Goal: Task Accomplishment & Management: Use online tool/utility

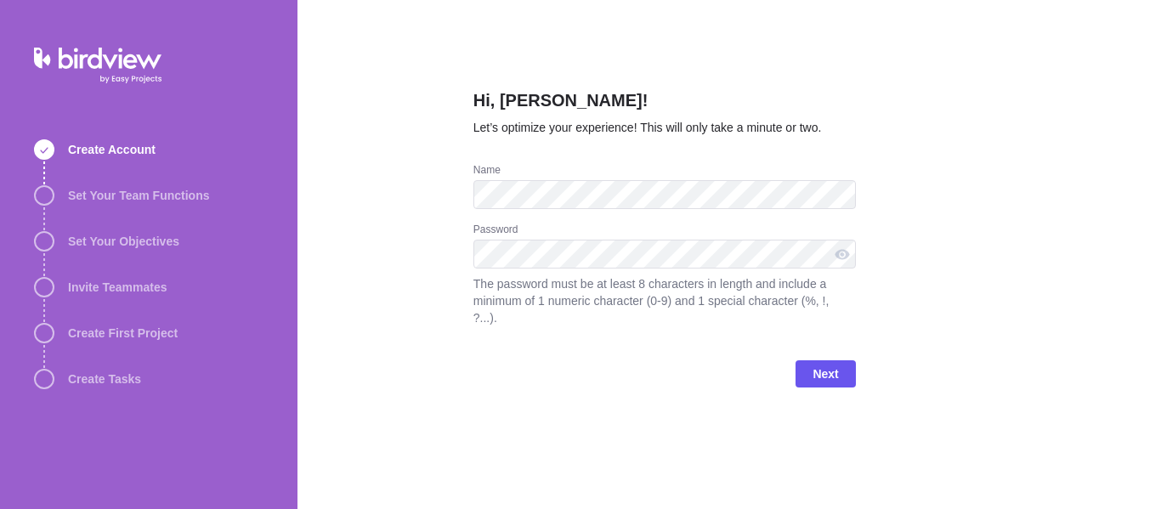
click at [422, 247] on div "Hi, [PERSON_NAME]! Let’s optimize your experience! This will only take a minute…" at bounding box center [730, 254] width 864 height 509
click at [828, 364] on span "Next" at bounding box center [826, 374] width 26 height 20
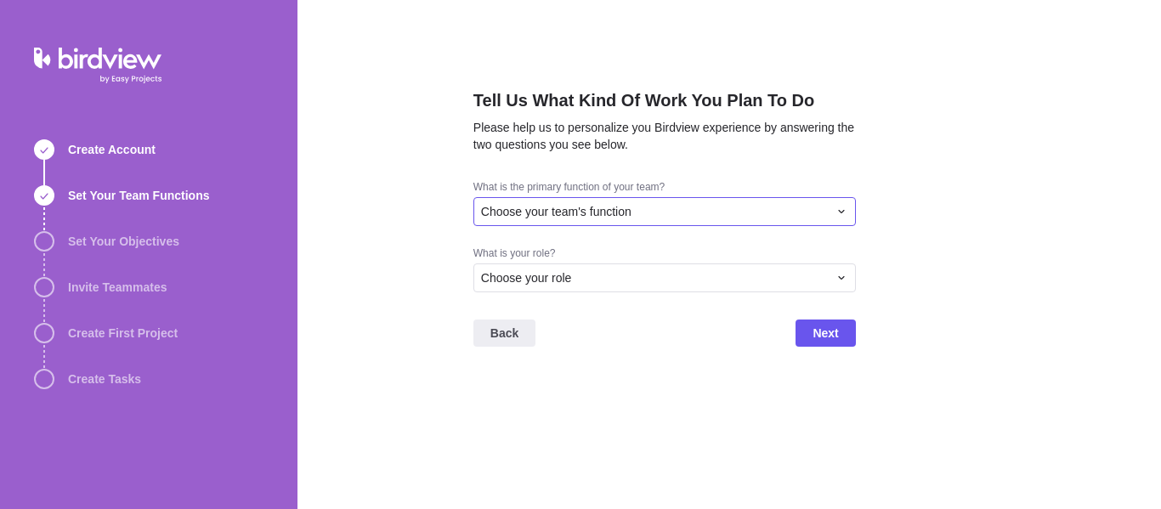
click at [697, 206] on div "Choose your team's function" at bounding box center [654, 211] width 347 height 17
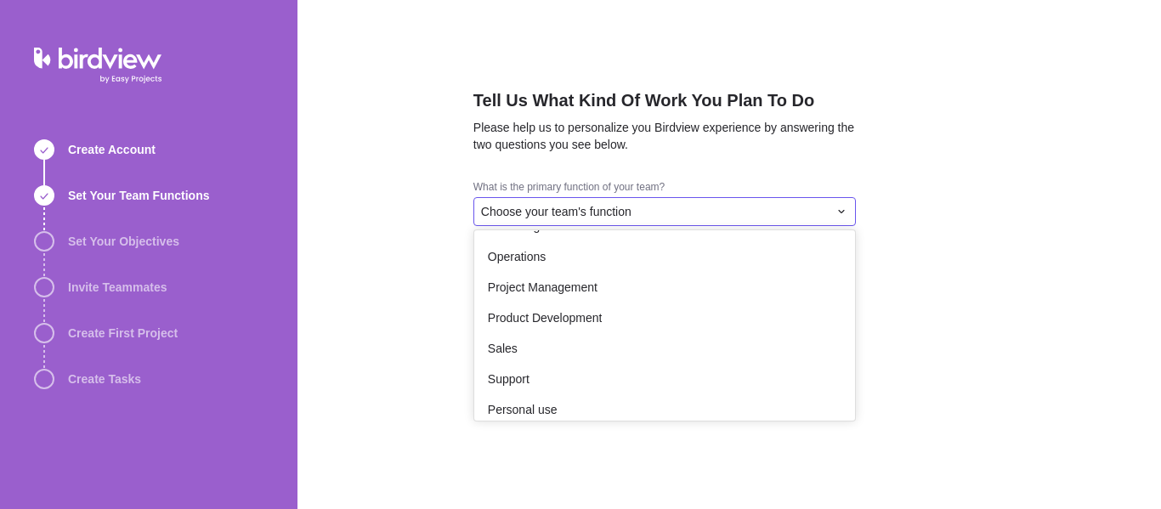
scroll to position [313, 0]
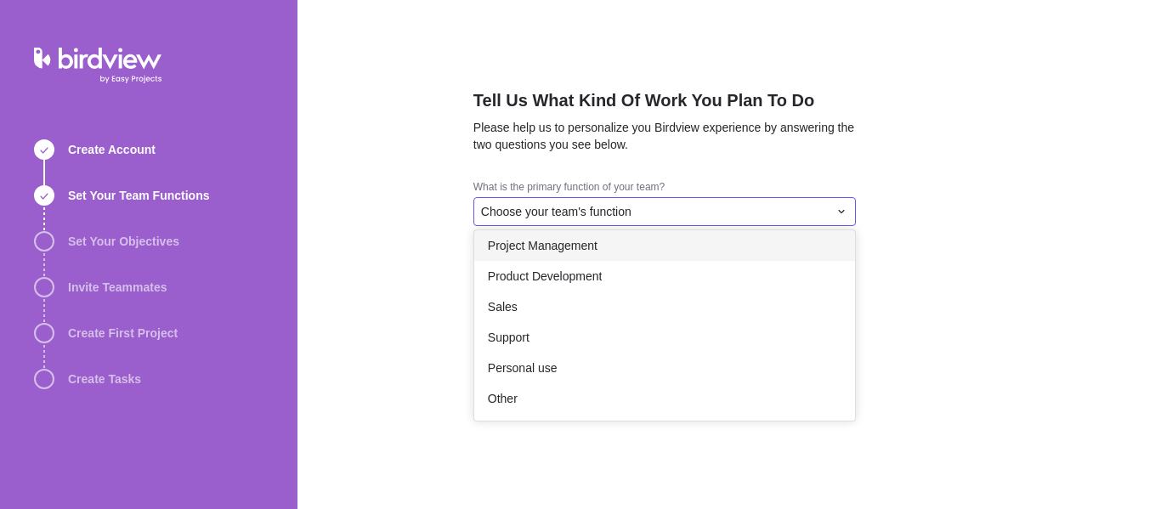
click at [583, 253] on span "Project Management" at bounding box center [543, 245] width 110 height 17
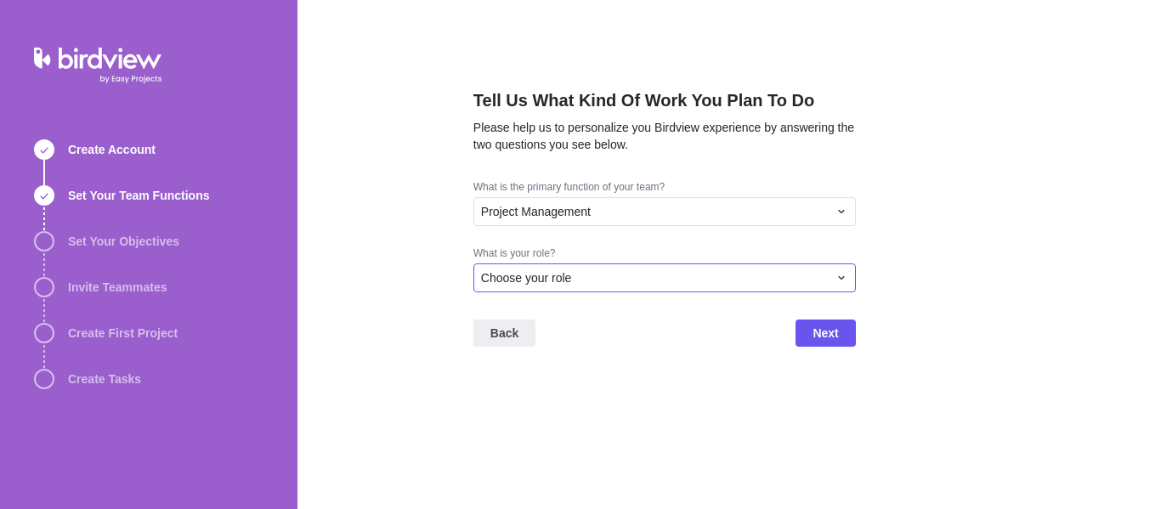
click at [577, 277] on div "Choose your role" at bounding box center [654, 277] width 347 height 17
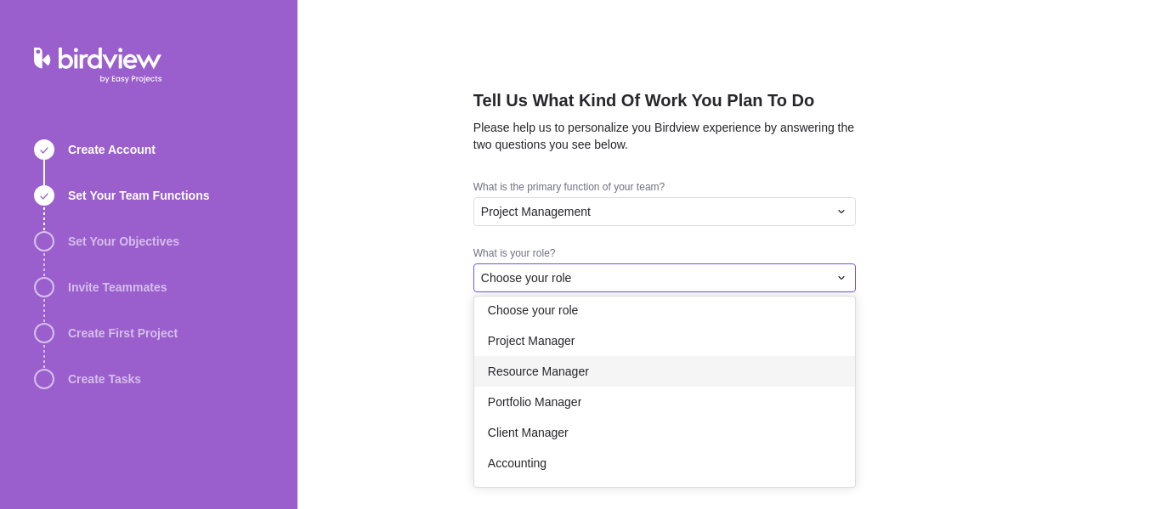
scroll to position [0, 0]
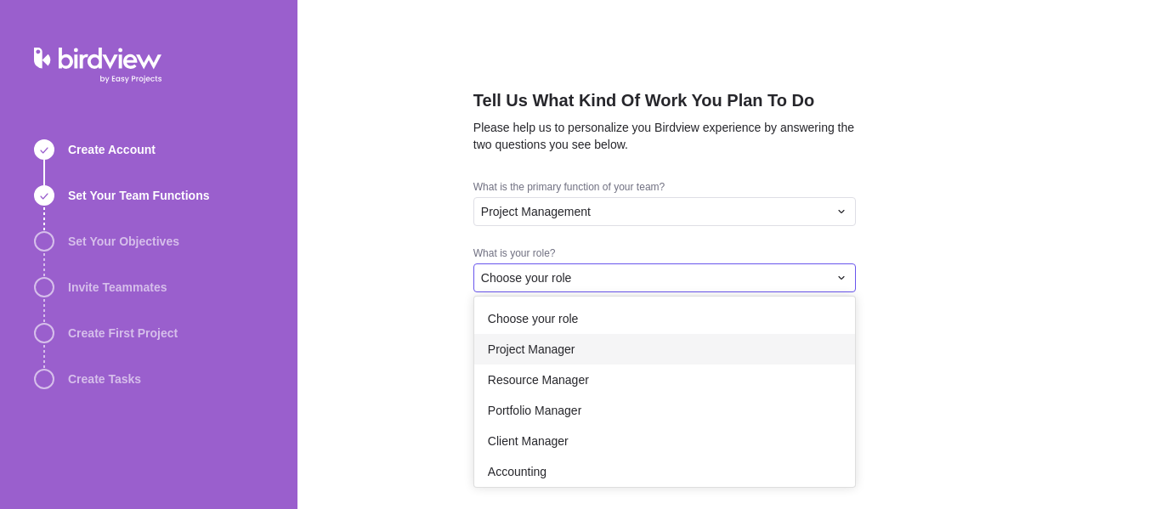
click at [553, 350] on span "Project Manager" at bounding box center [532, 349] width 88 height 17
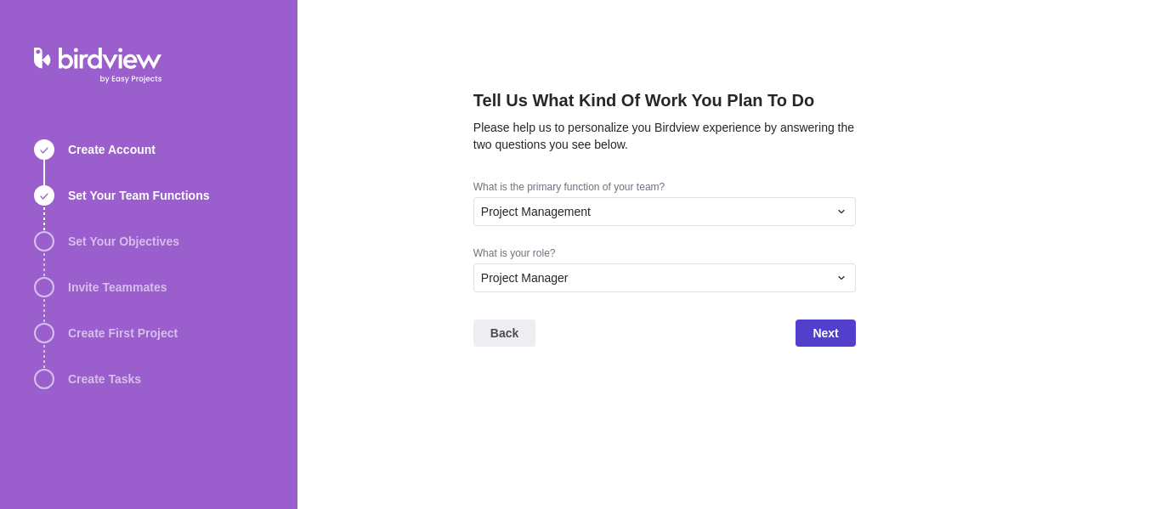
click at [822, 329] on span "Next" at bounding box center [826, 333] width 26 height 20
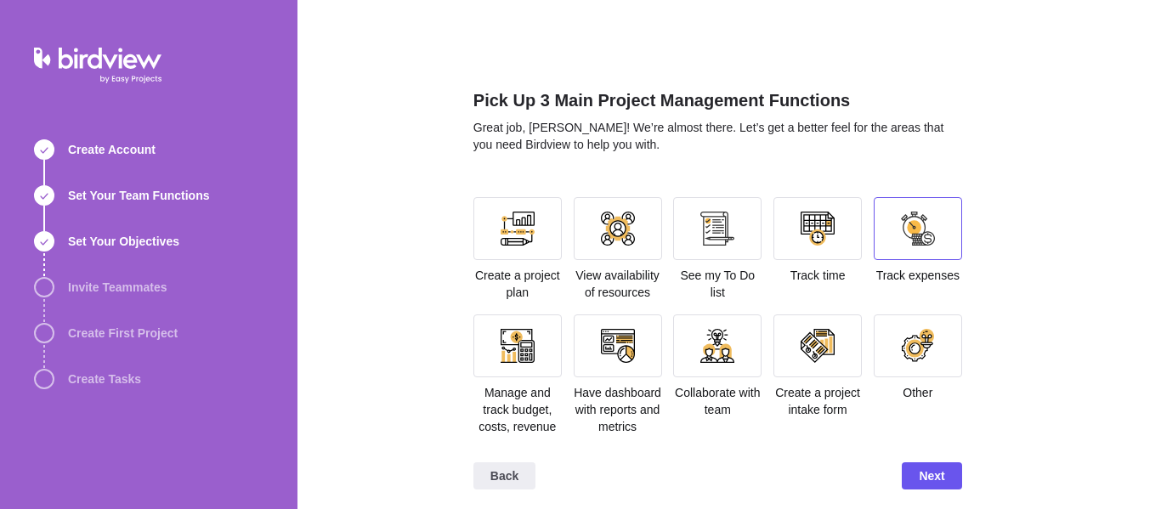
scroll to position [8, 0]
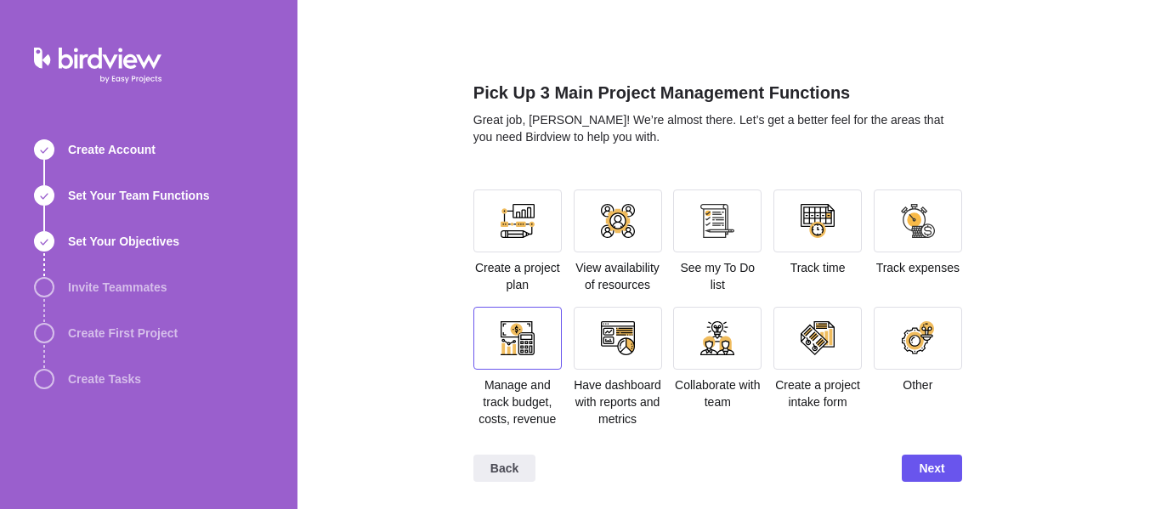
click at [513, 322] on div at bounding box center [518, 338] width 34 height 34
click at [901, 218] on div at bounding box center [918, 221] width 34 height 34
click at [611, 343] on div at bounding box center [618, 338] width 34 height 34
click at [932, 454] on div "Back Next" at bounding box center [717, 475] width 489 height 68
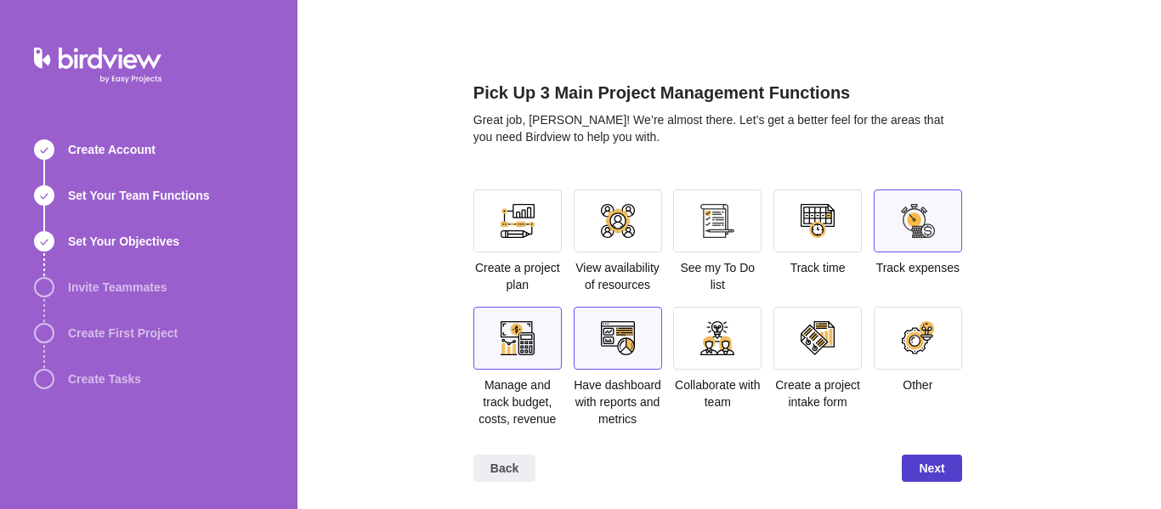
click at [944, 463] on span "Next" at bounding box center [932, 468] width 60 height 27
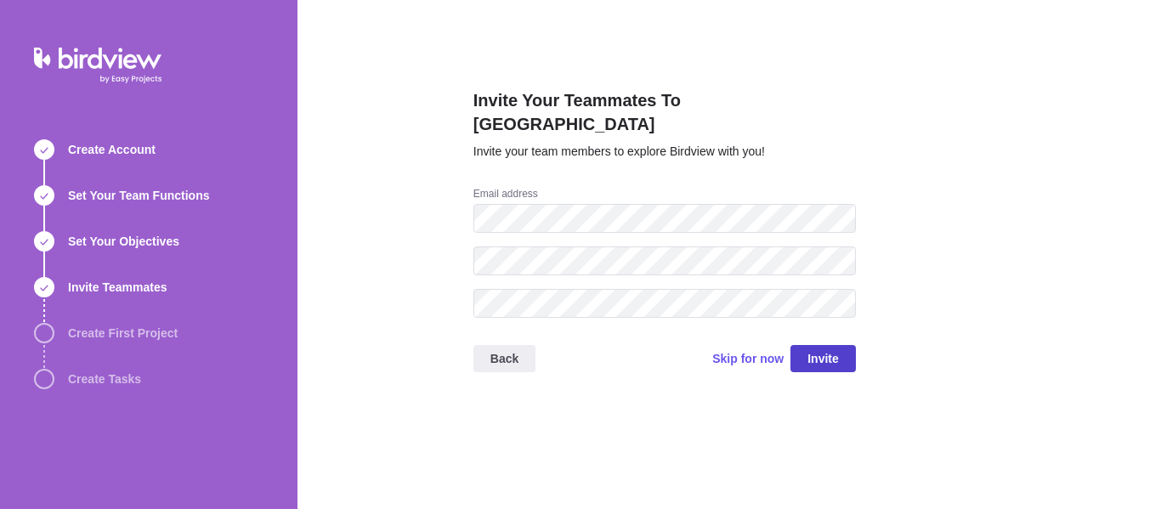
click at [824, 349] on span "Invite" at bounding box center [823, 359] width 31 height 20
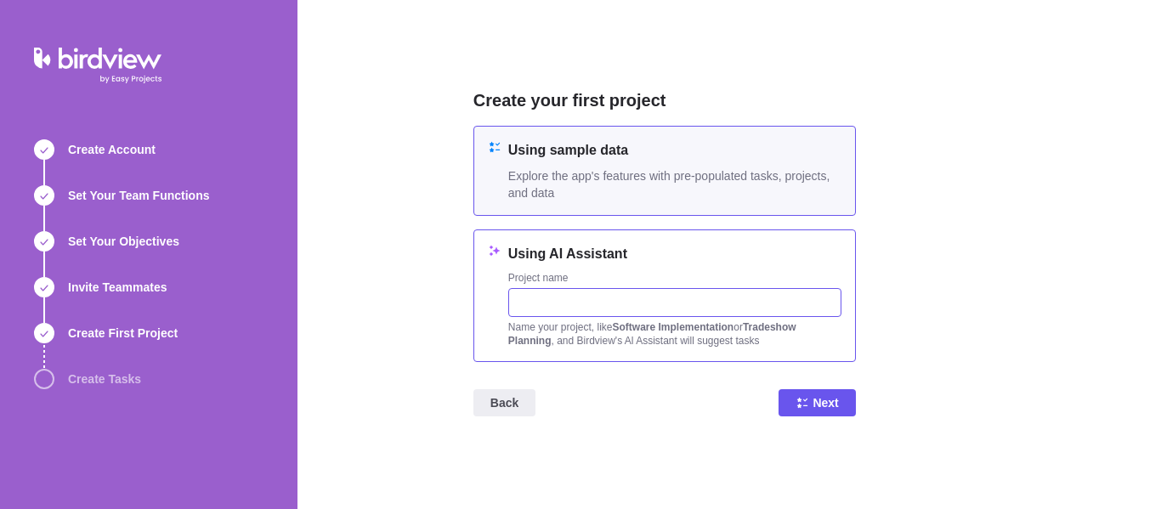
click at [667, 298] on input "text" at bounding box center [674, 302] width 333 height 29
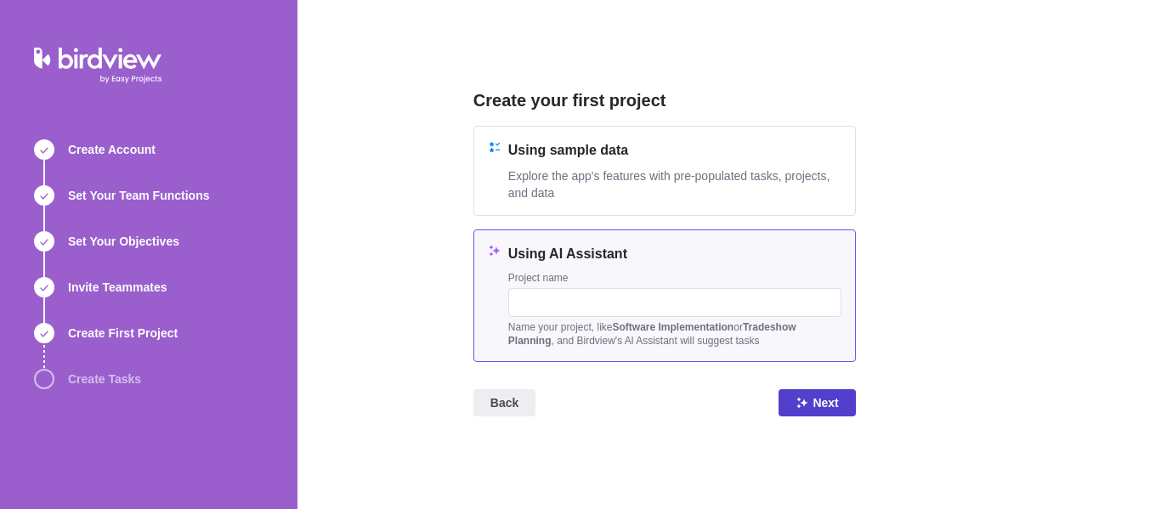
click at [806, 402] on icon at bounding box center [802, 403] width 11 height 11
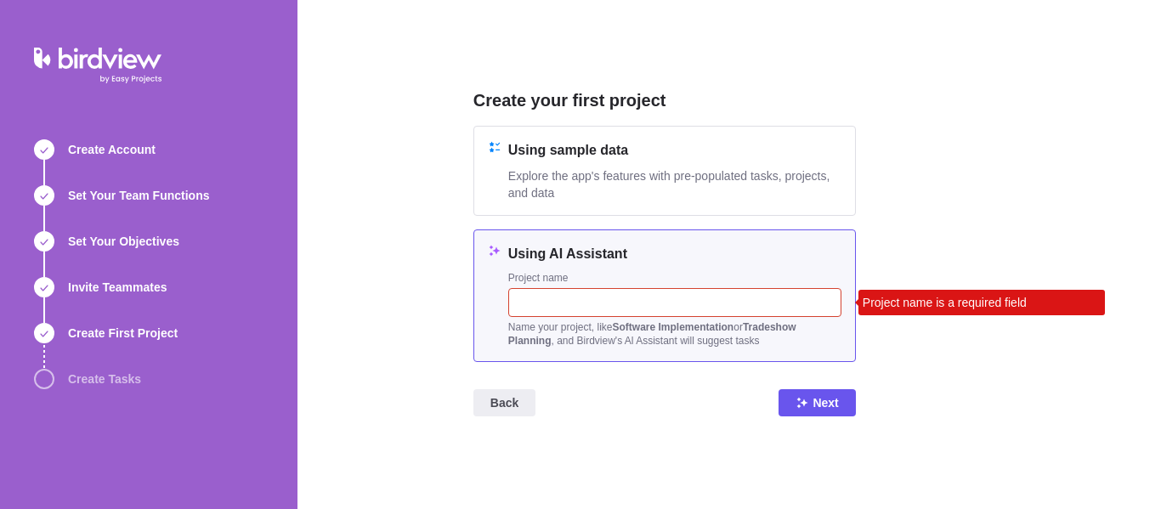
click at [580, 301] on input "text" at bounding box center [674, 302] width 333 height 29
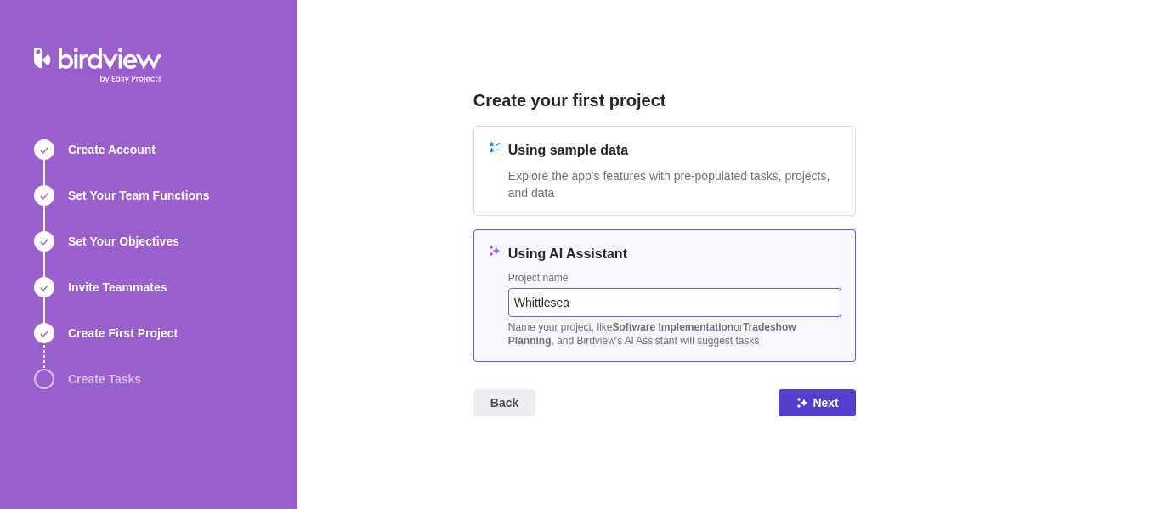
type input "Whittlesea"
click at [826, 410] on span "Next" at bounding box center [826, 403] width 26 height 20
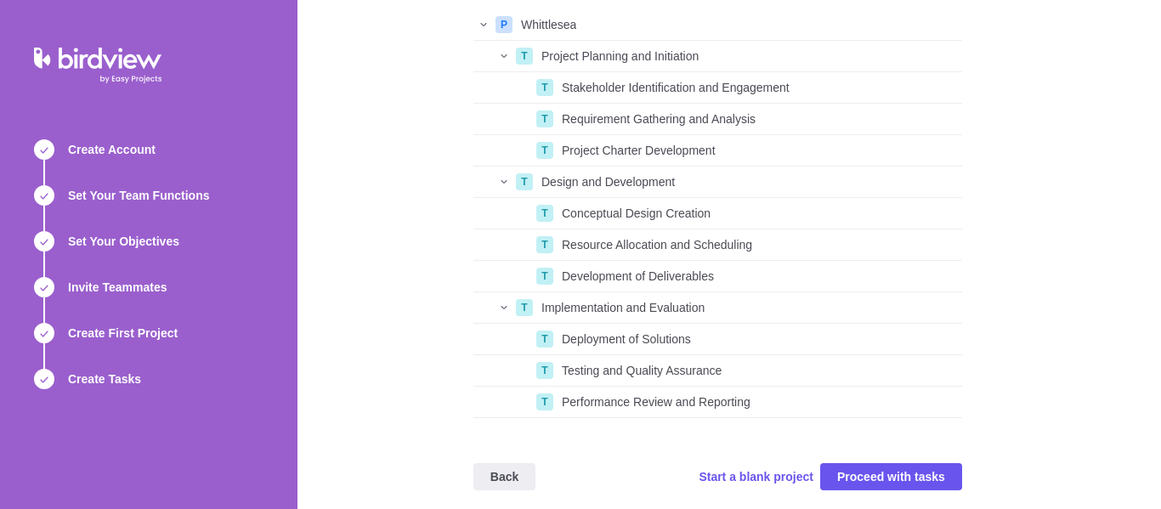
scroll to position [128, 0]
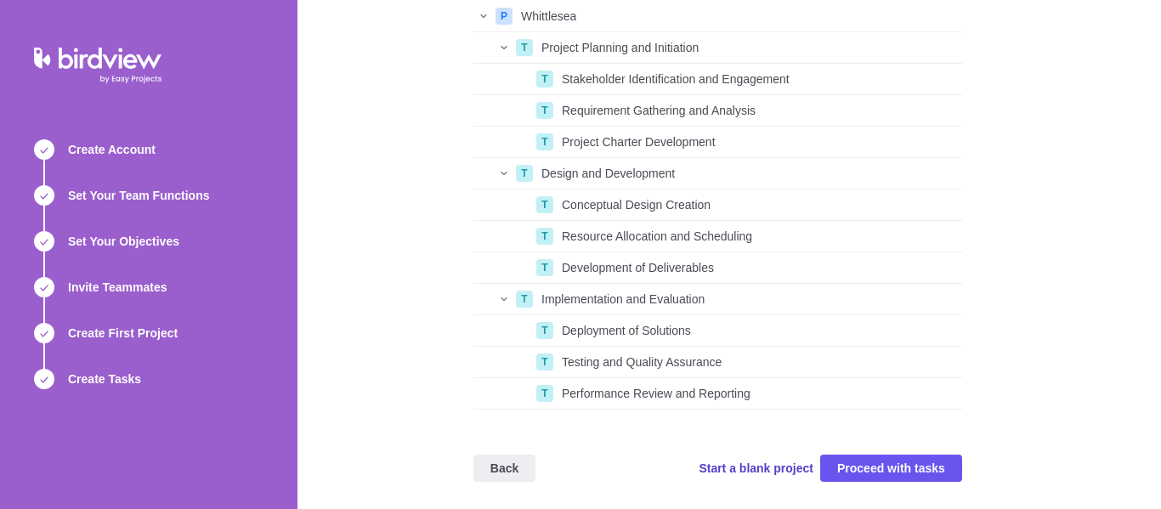
click at [768, 466] on span "Start a blank project" at bounding box center [756, 468] width 115 height 17
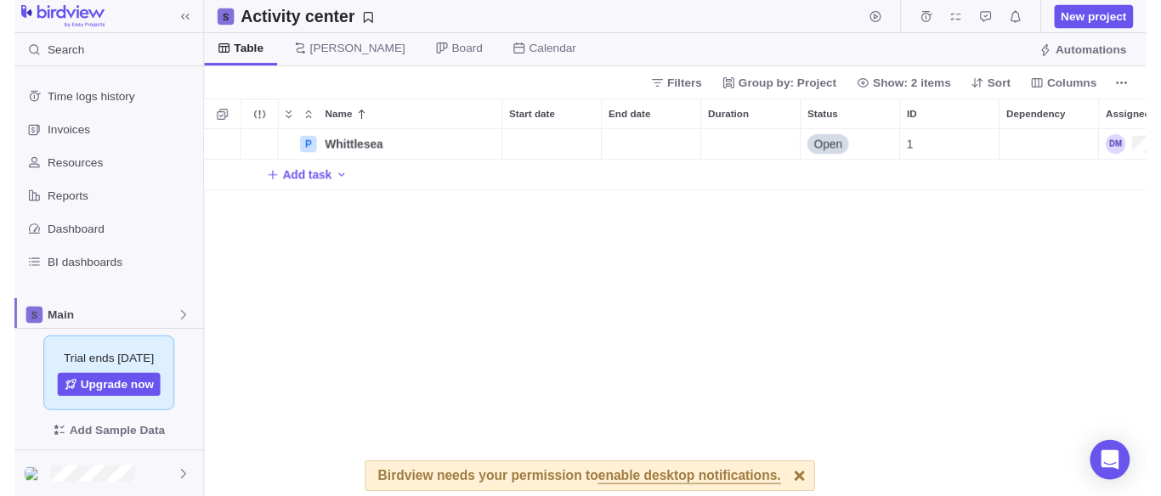
scroll to position [14, 14]
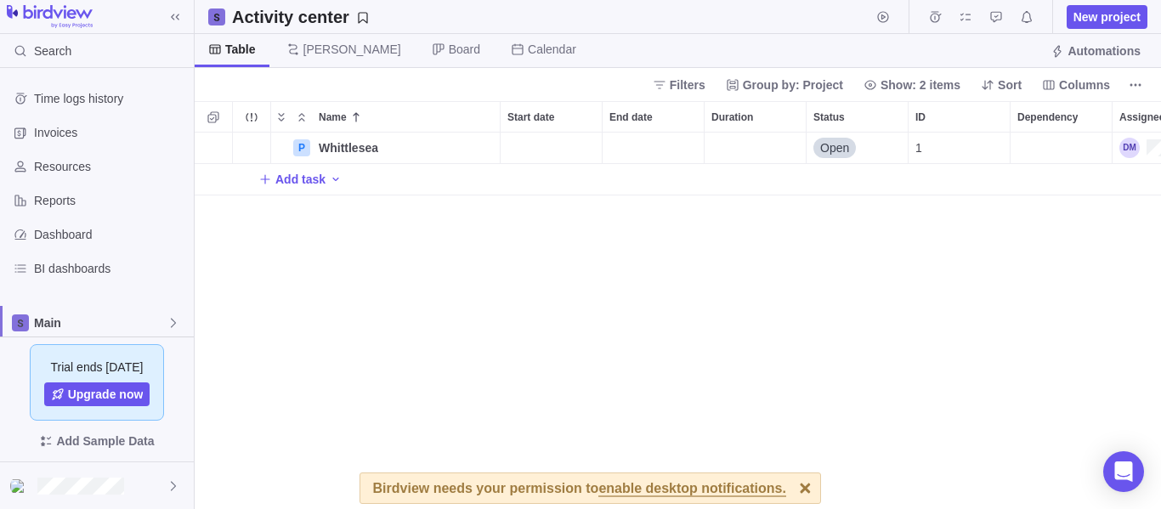
click at [368, 300] on div "P Whittlesea Details Open 1 Add task" at bounding box center [678, 321] width 966 height 377
click at [360, 150] on span "Whittlesea" at bounding box center [349, 147] width 60 height 17
click at [411, 276] on div "P Whittlesea Open 1 Add task" at bounding box center [678, 321] width 966 height 377
click at [457, 148] on span "Details" at bounding box center [446, 147] width 39 height 17
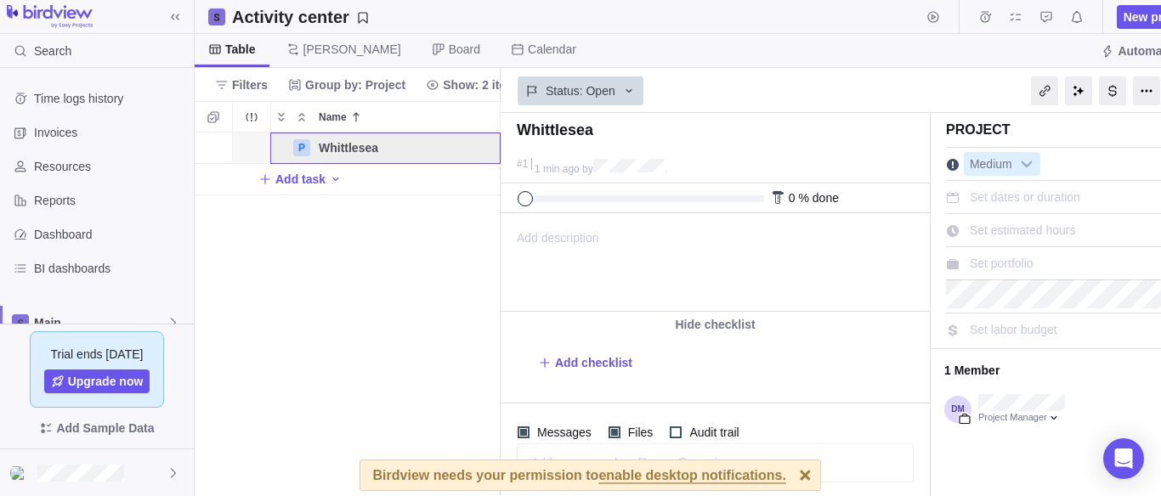
click at [793, 473] on div at bounding box center [806, 476] width 30 height 30
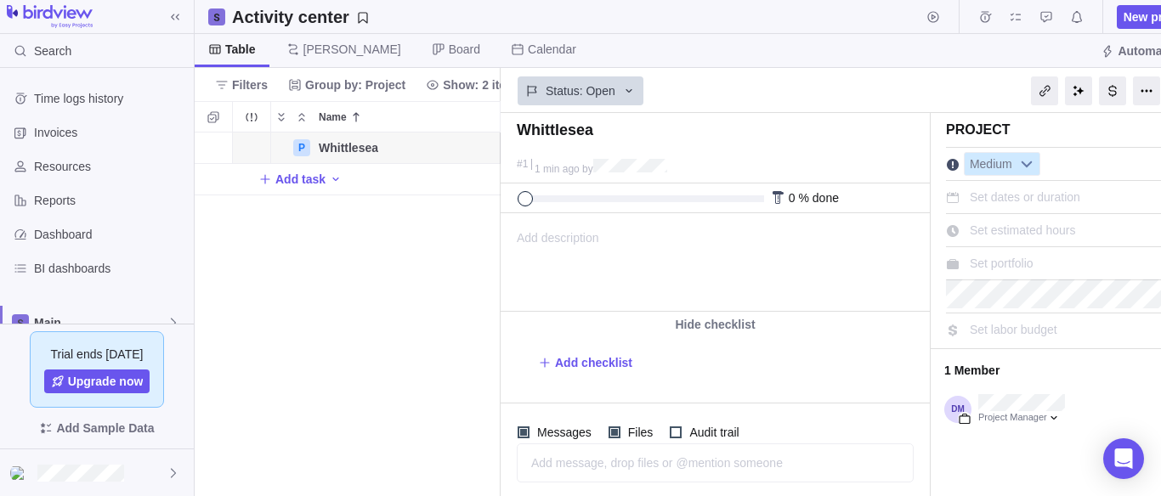
click at [1019, 166] on b at bounding box center [1027, 164] width 26 height 22
click at [1027, 201] on span "Set dates or duration" at bounding box center [1025, 197] width 111 height 14
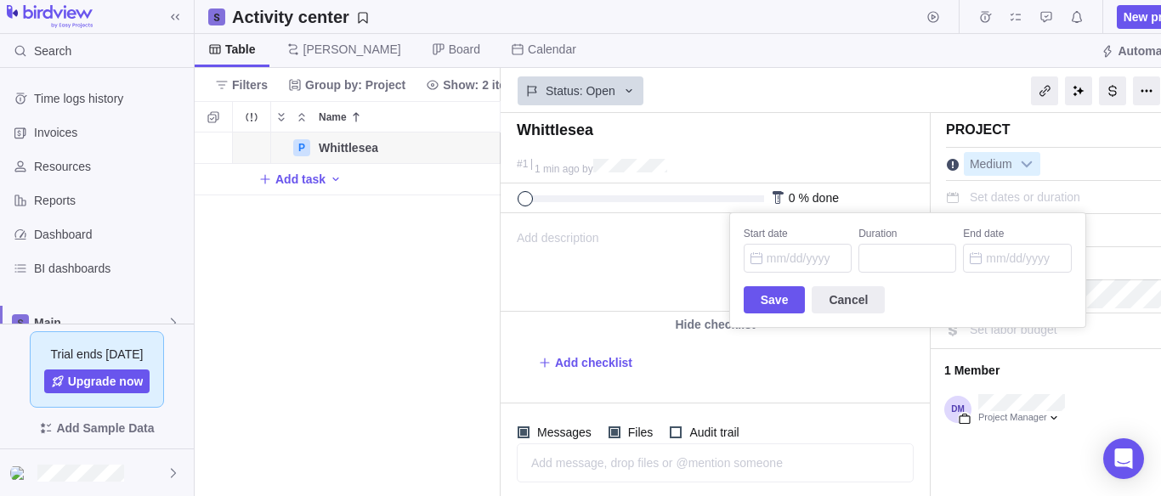
click at [623, 250] on div "Whittlesea #1 1 min ago by Project was completed on its planned end date [DATE]…" at bounding box center [856, 304] width 711 height 383
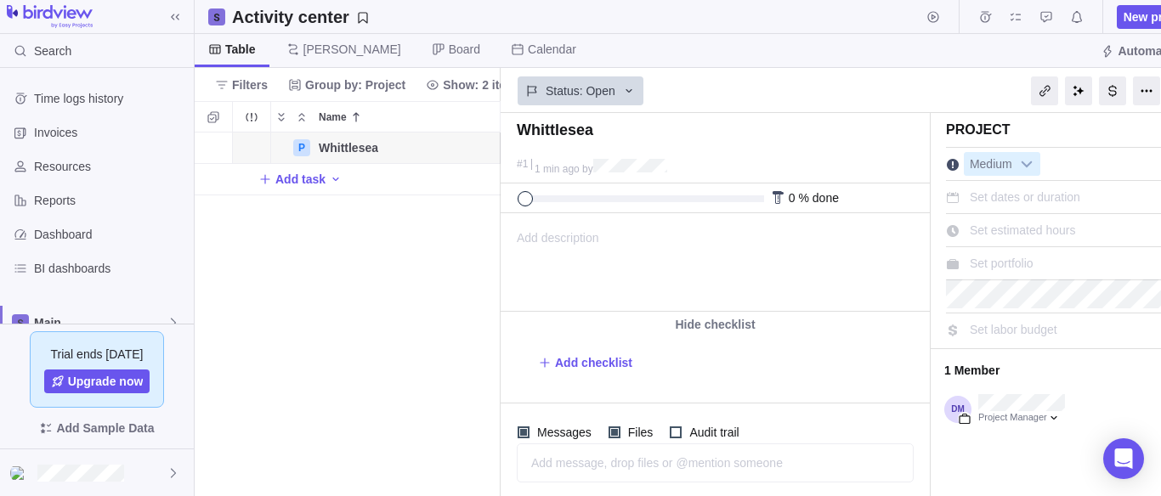
click at [1037, 196] on span "Set dates or duration" at bounding box center [1025, 197] width 111 height 14
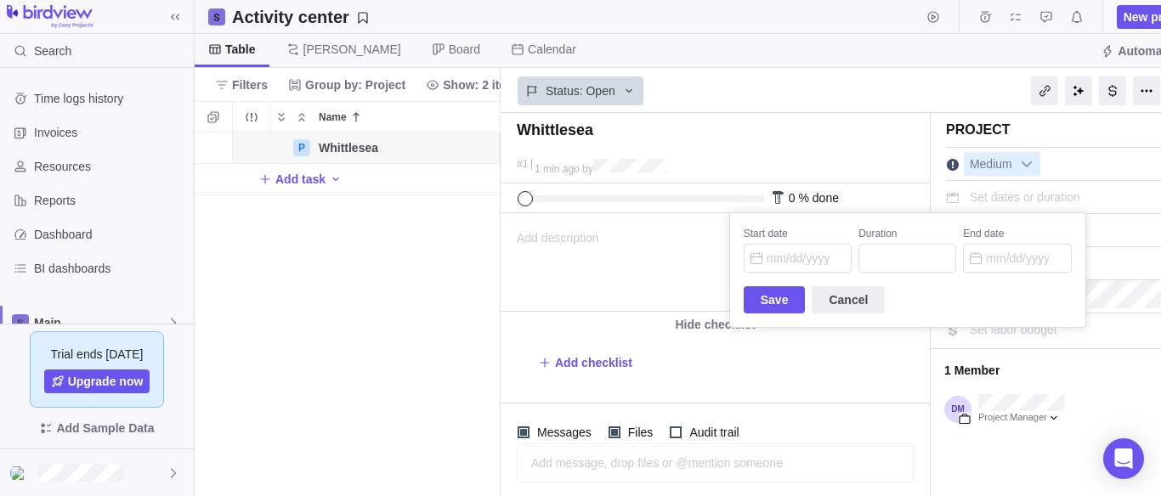
click at [661, 254] on div "Whittlesea #1 1 min ago by Project was completed on its planned end date [DATE]…" at bounding box center [856, 304] width 711 height 383
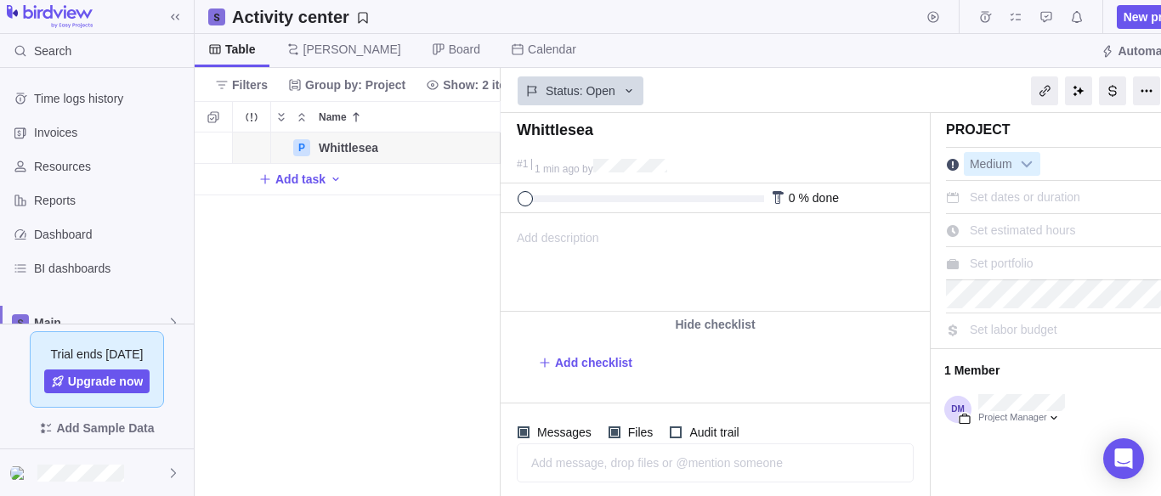
scroll to position [0, 20]
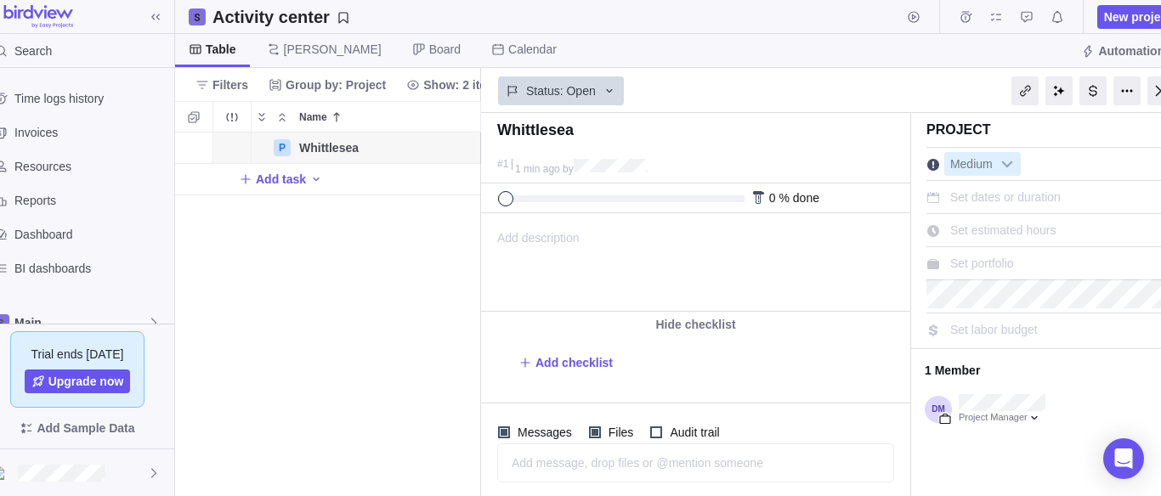
click at [790, 337] on div "Add checklist" at bounding box center [695, 359] width 429 height 44
